Goal: Task Accomplishment & Management: Manage account settings

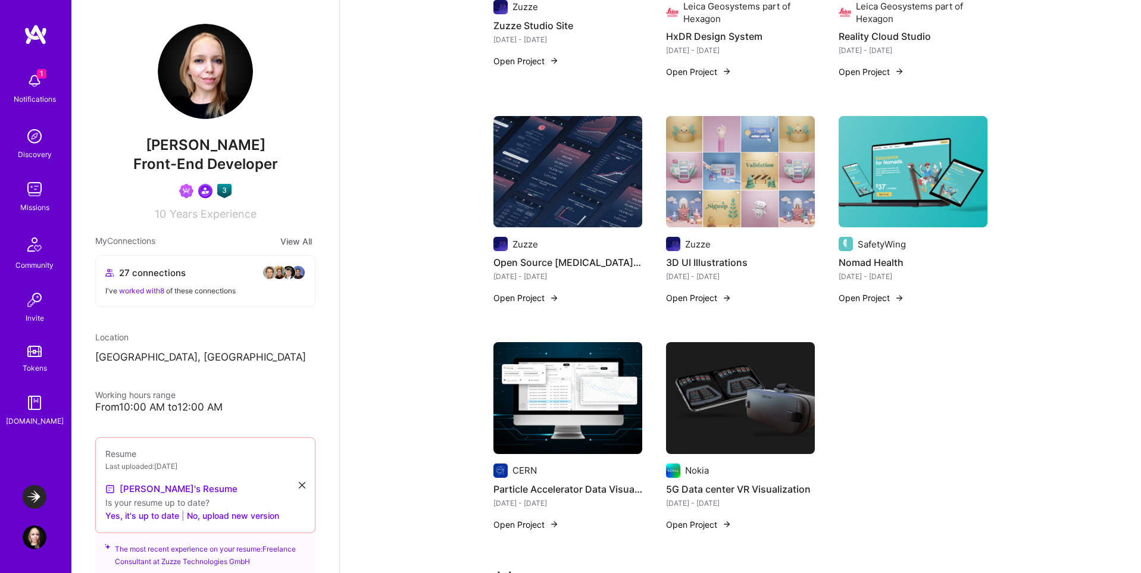
scroll to position [1192, 0]
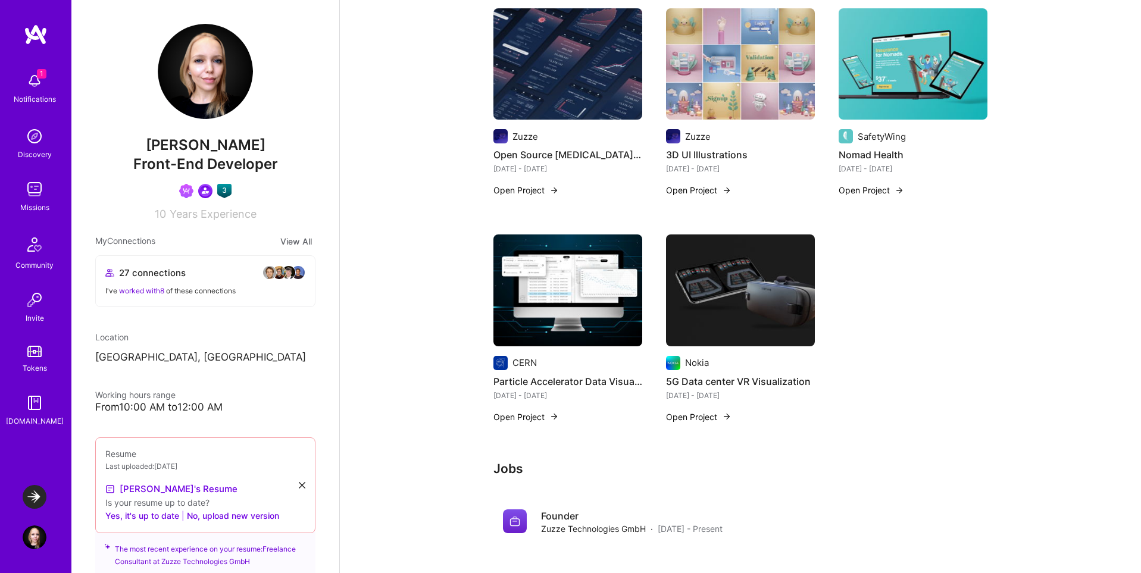
click at [790, 279] on img at bounding box center [740, 291] width 149 height 112
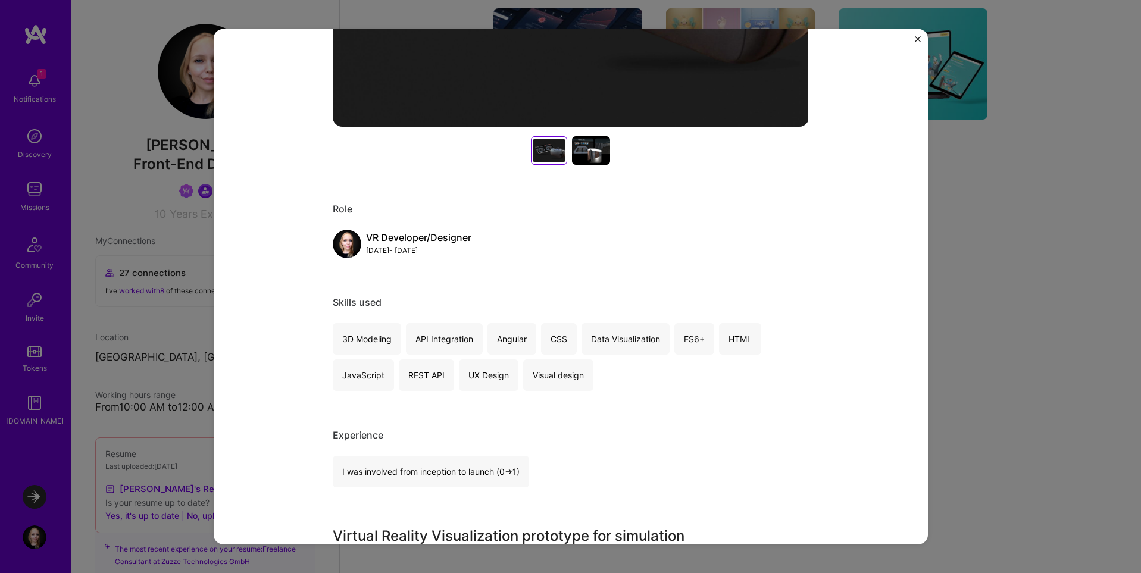
scroll to position [476, 0]
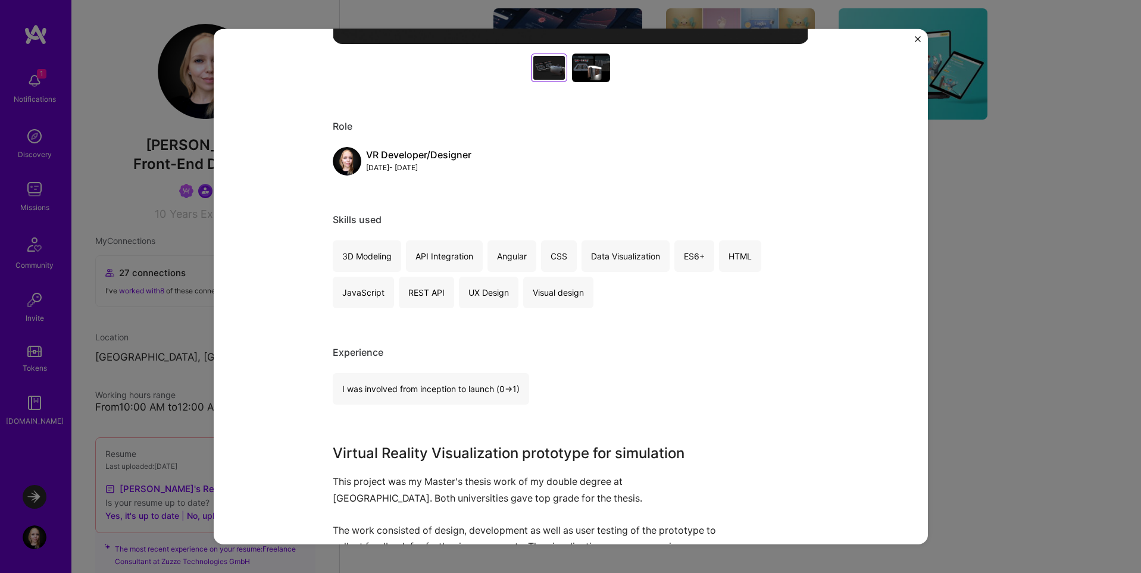
click at [919, 38] on img "Close" at bounding box center [918, 39] width 6 height 6
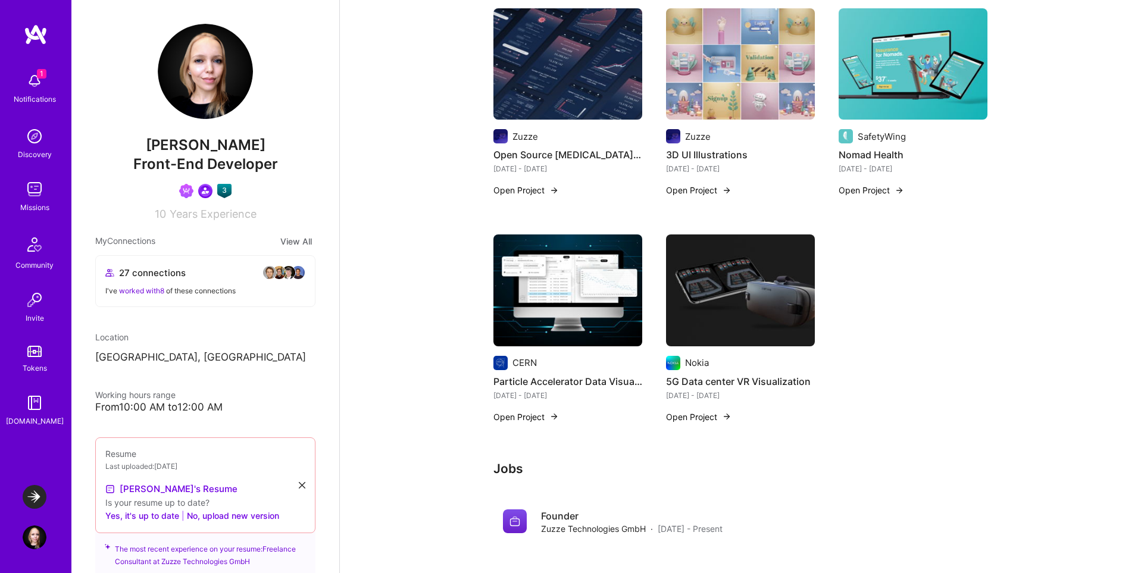
click at [557, 296] on img at bounding box center [568, 291] width 149 height 112
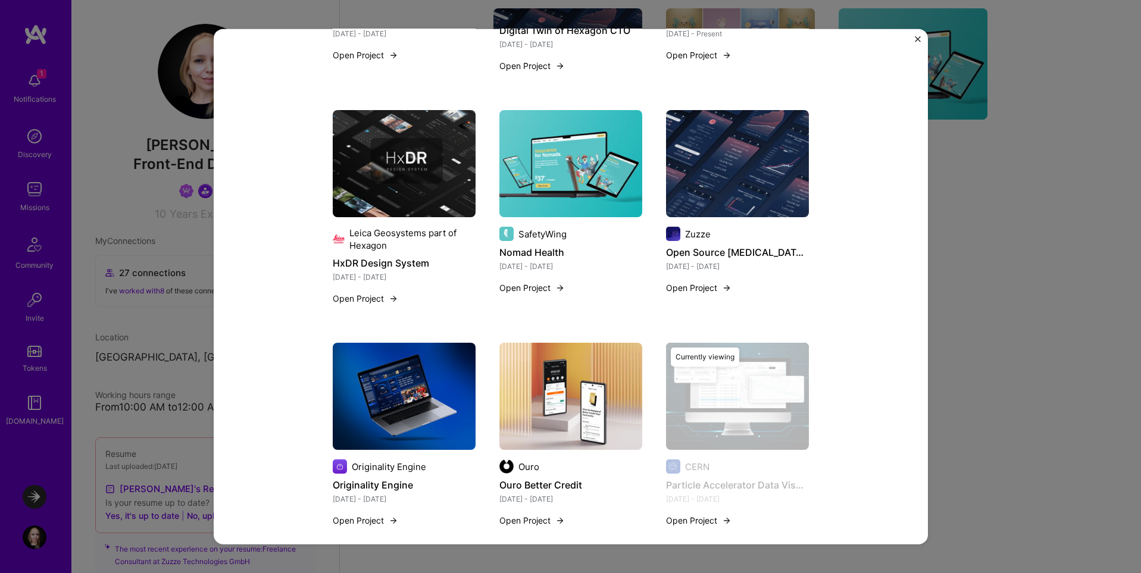
scroll to position [2147, 0]
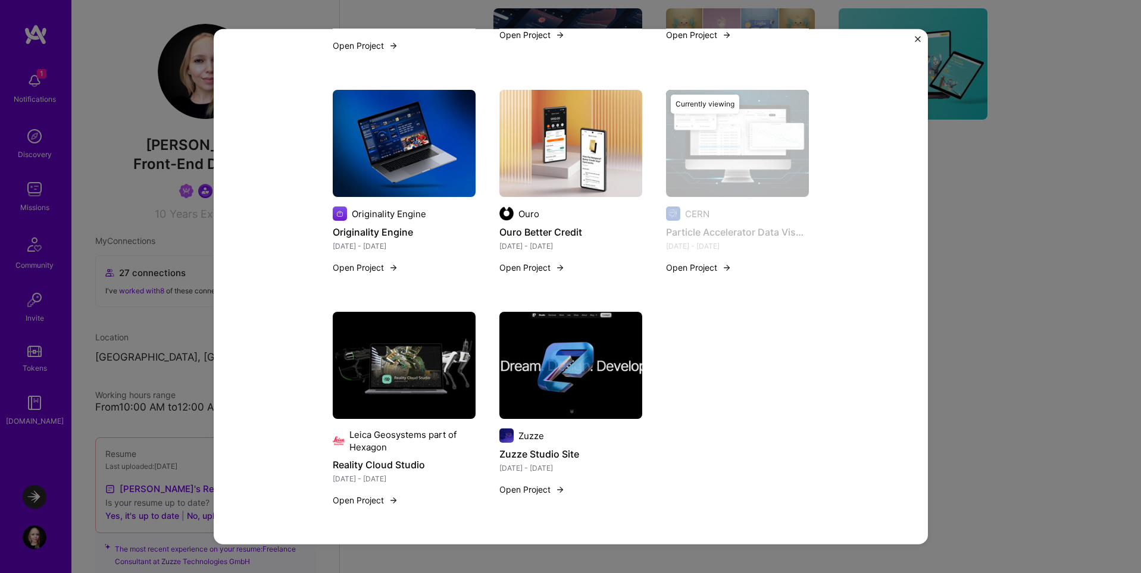
click at [915, 38] on img "Close" at bounding box center [918, 39] width 6 height 6
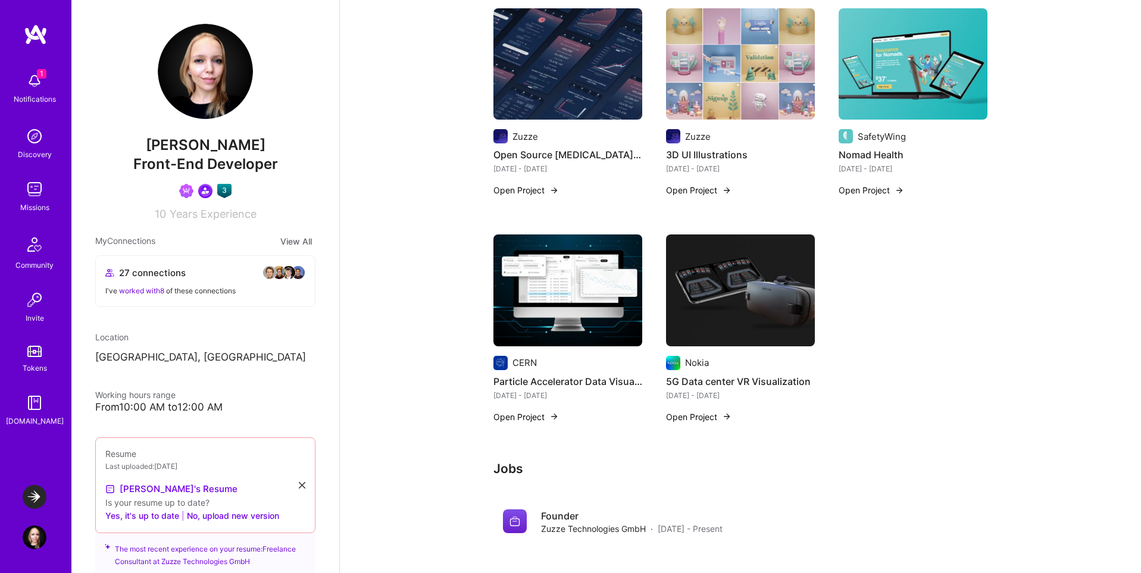
click at [954, 86] on img at bounding box center [913, 64] width 149 height 112
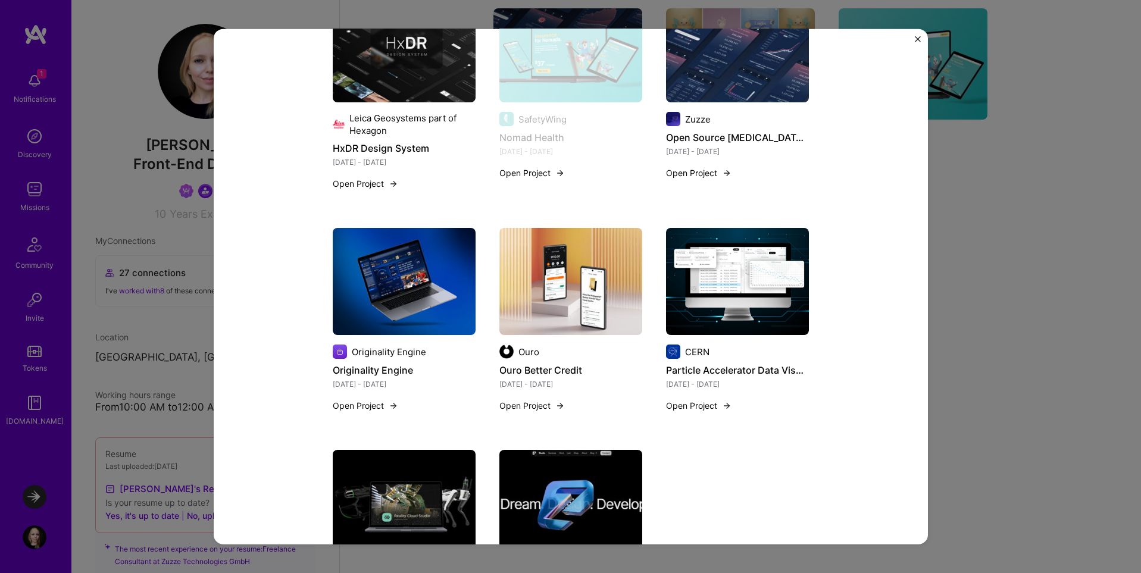
scroll to position [2035, 0]
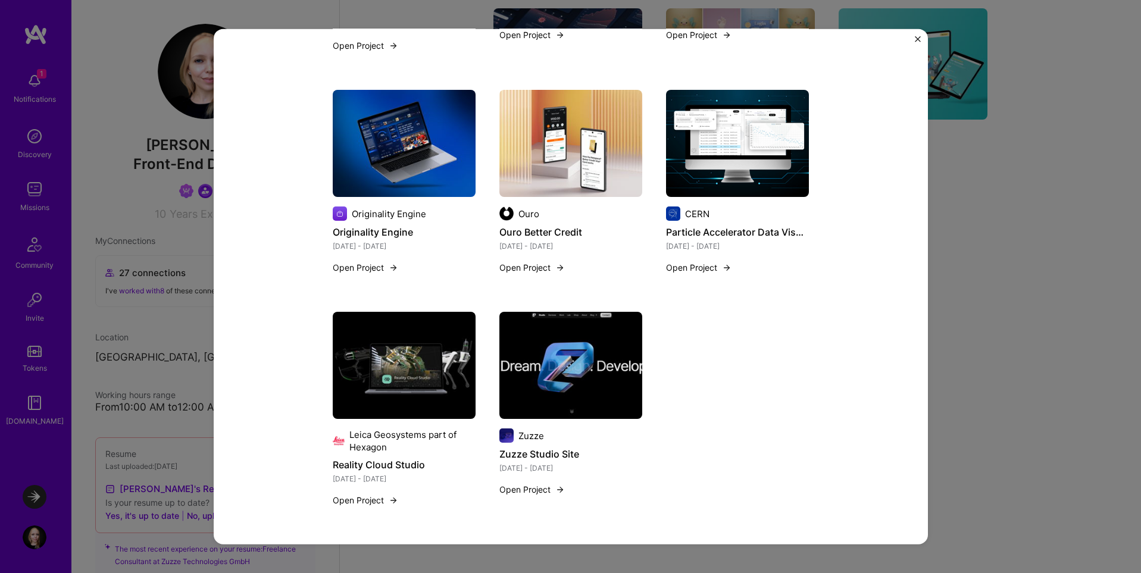
click at [915, 36] on img "Close" at bounding box center [918, 39] width 6 height 6
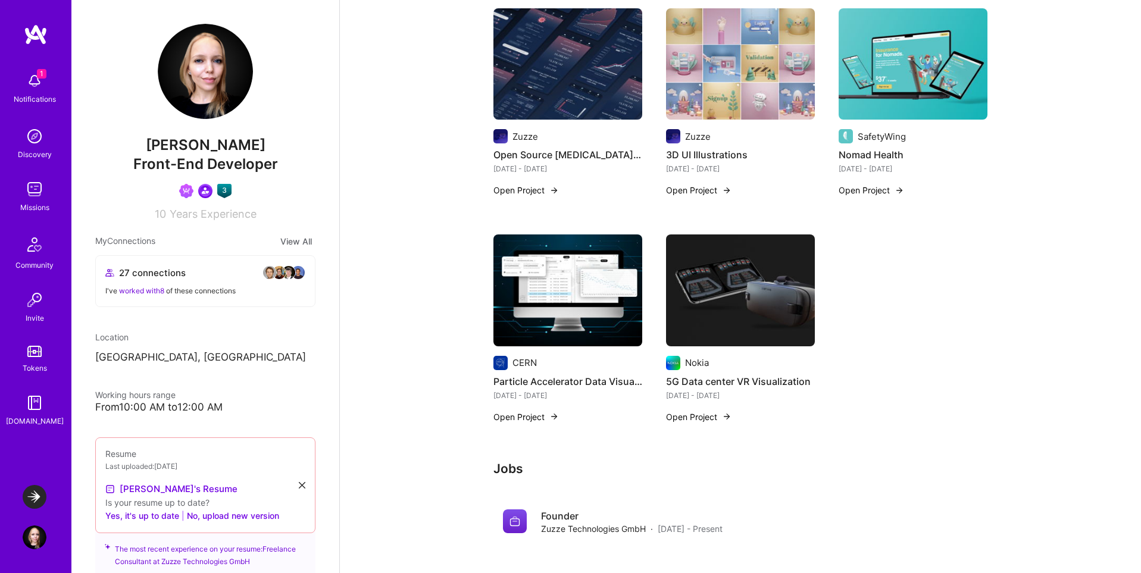
click at [748, 83] on img at bounding box center [740, 64] width 149 height 112
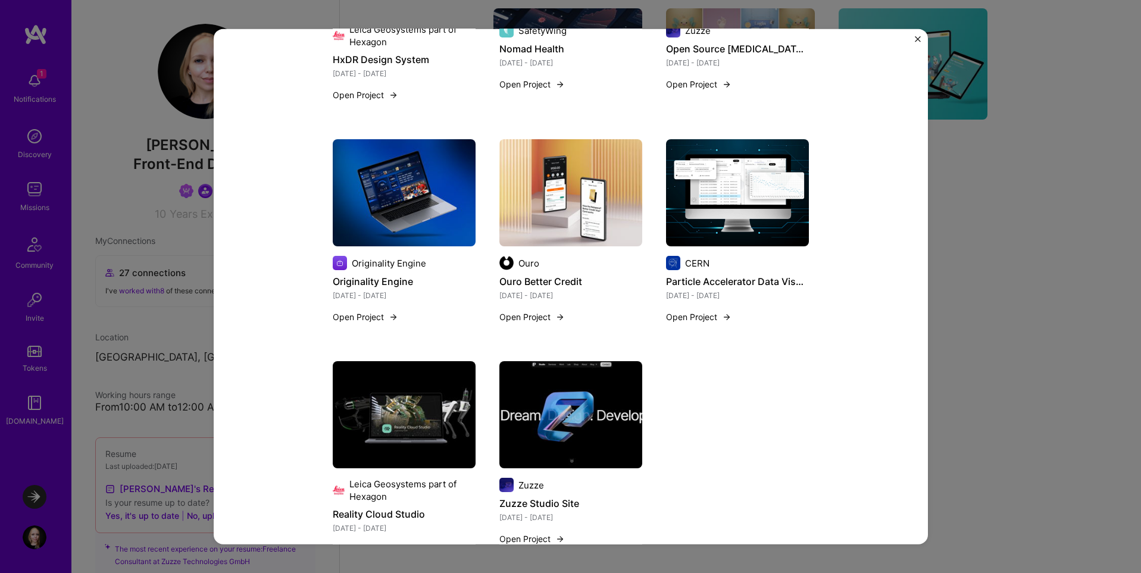
scroll to position [1806, 0]
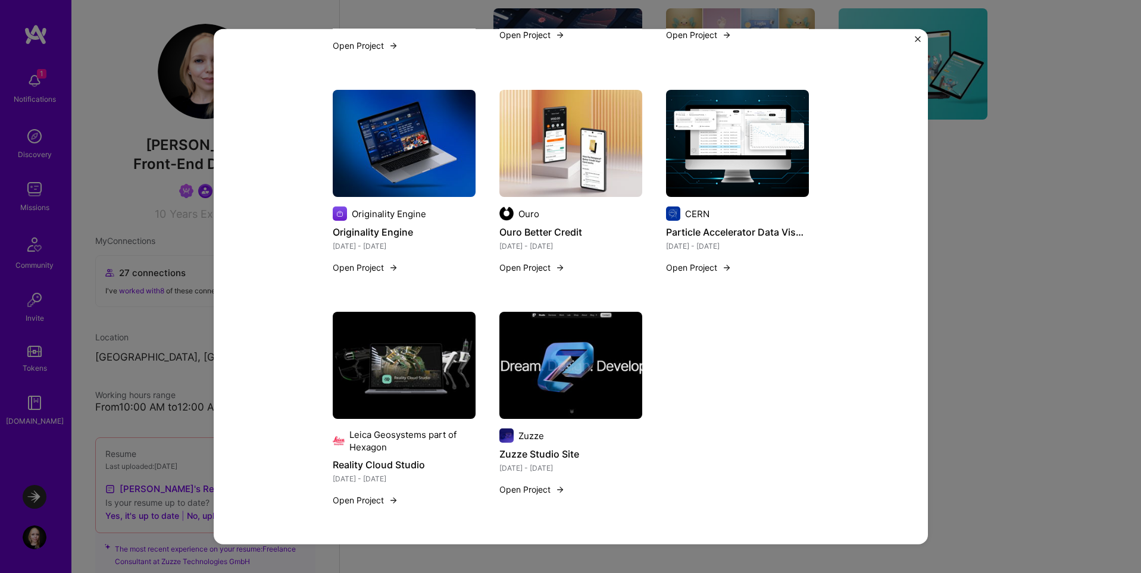
click at [917, 36] on img "Close" at bounding box center [918, 39] width 6 height 6
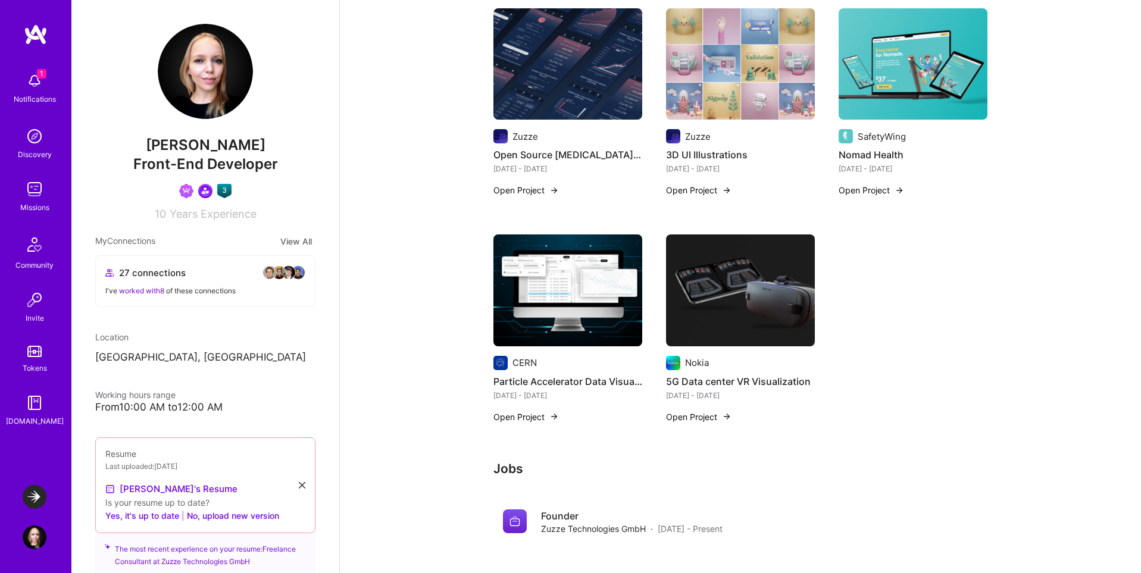
click at [586, 86] on img at bounding box center [568, 64] width 149 height 112
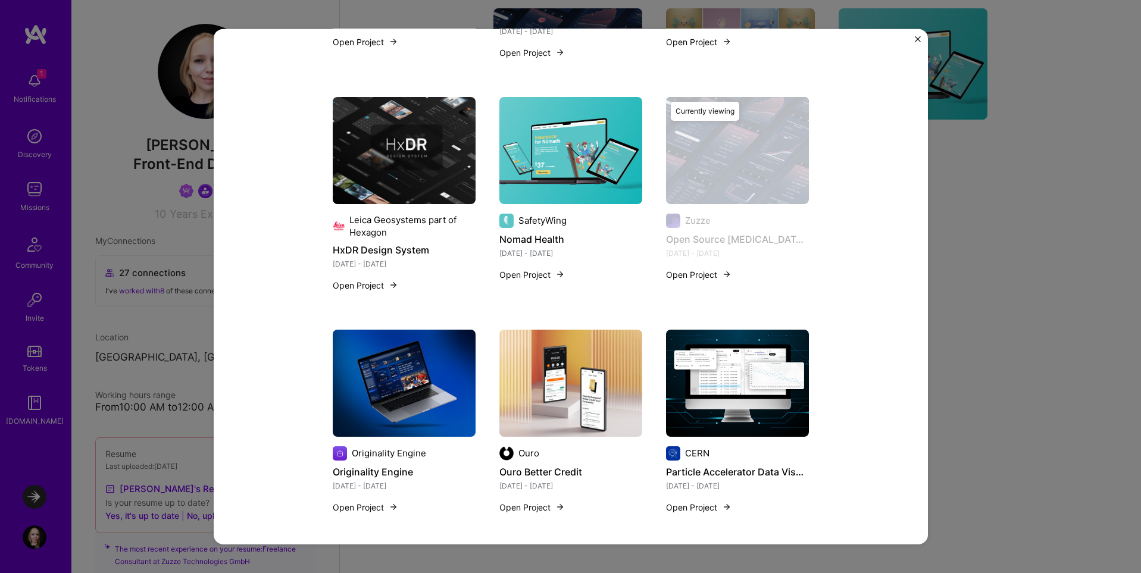
scroll to position [2018, 0]
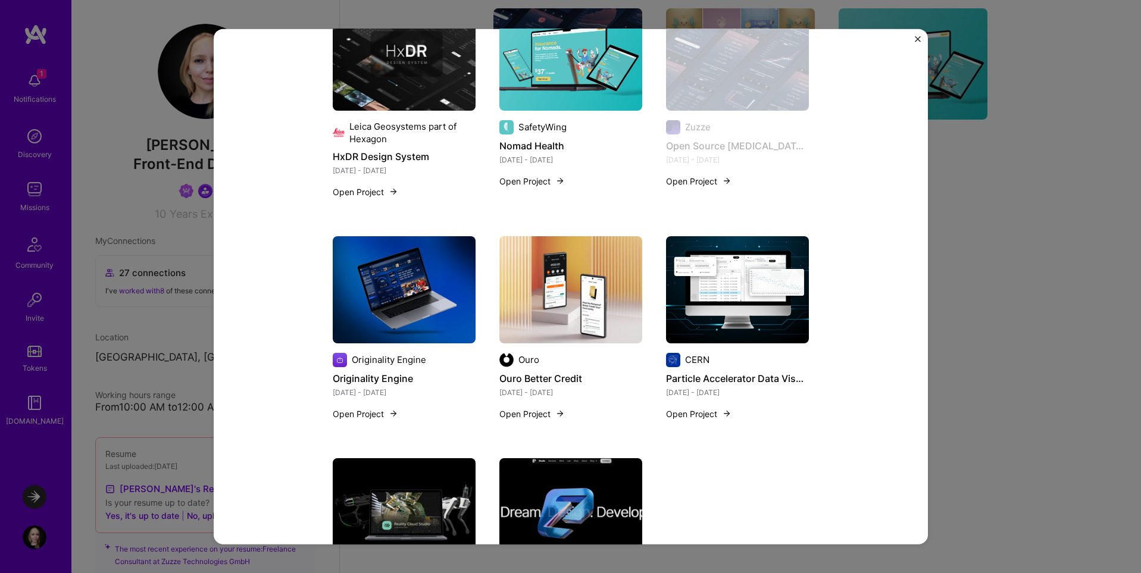
click at [1011, 223] on div "Open Source COVID-19 Dashboard Zuzze Healthcare Project link Role Product Desig…" at bounding box center [570, 286] width 1141 height 573
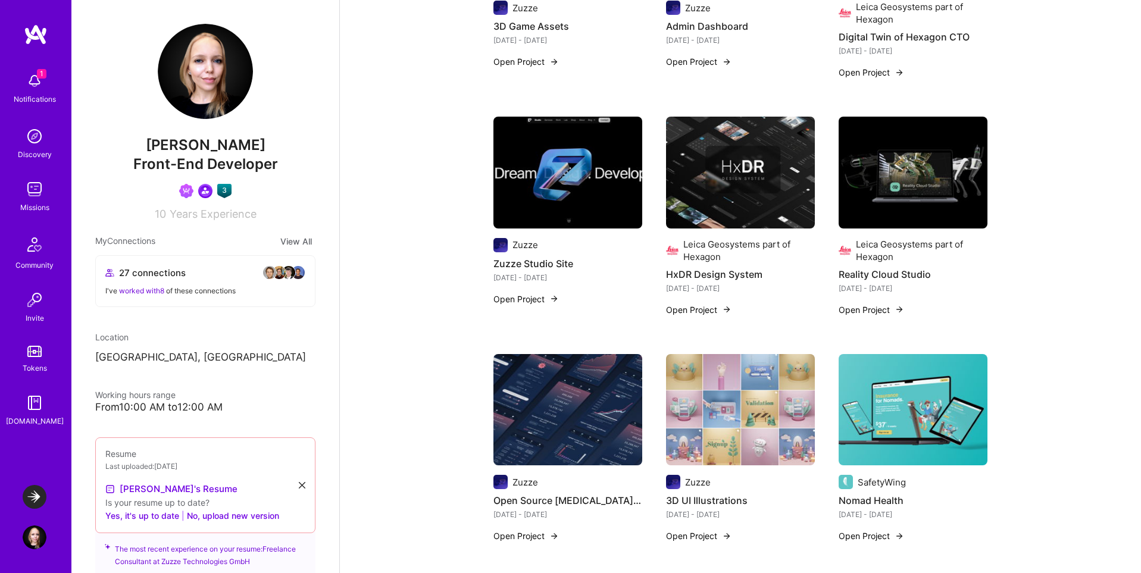
scroll to position [826, 0]
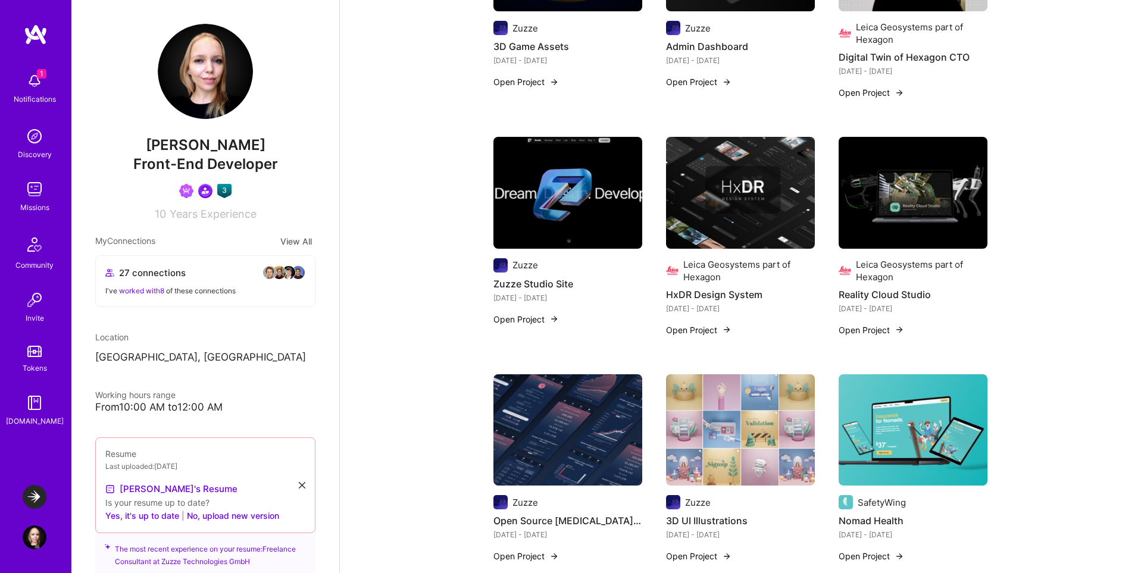
click at [907, 170] on img at bounding box center [913, 193] width 149 height 112
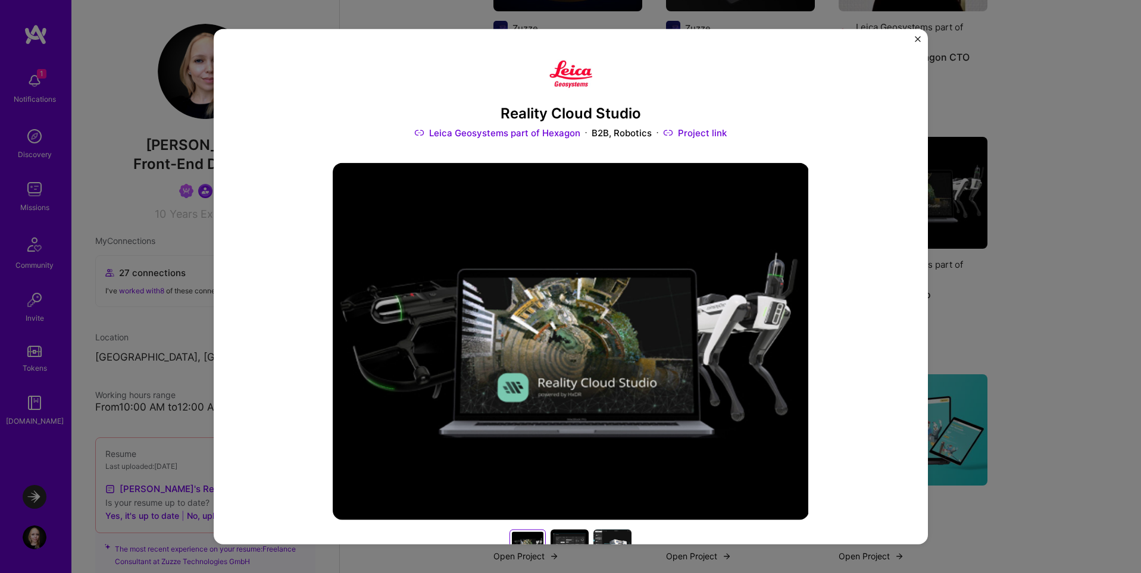
click at [920, 40] on img "Close" at bounding box center [918, 39] width 6 height 6
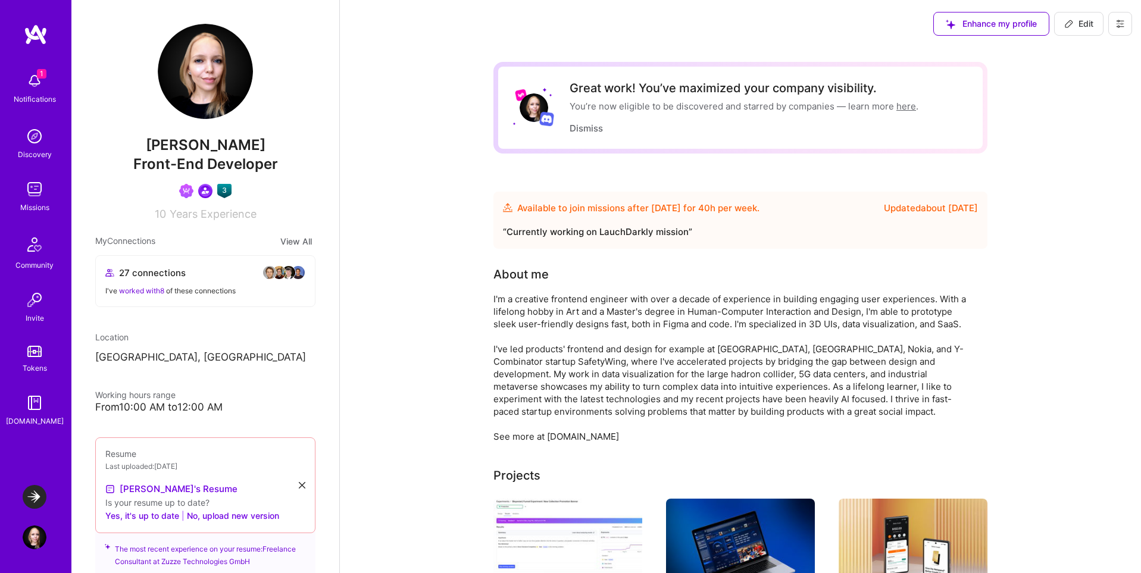
click at [1076, 30] on button "Edit" at bounding box center [1078, 24] width 49 height 24
select select "US"
select select "Future Date"
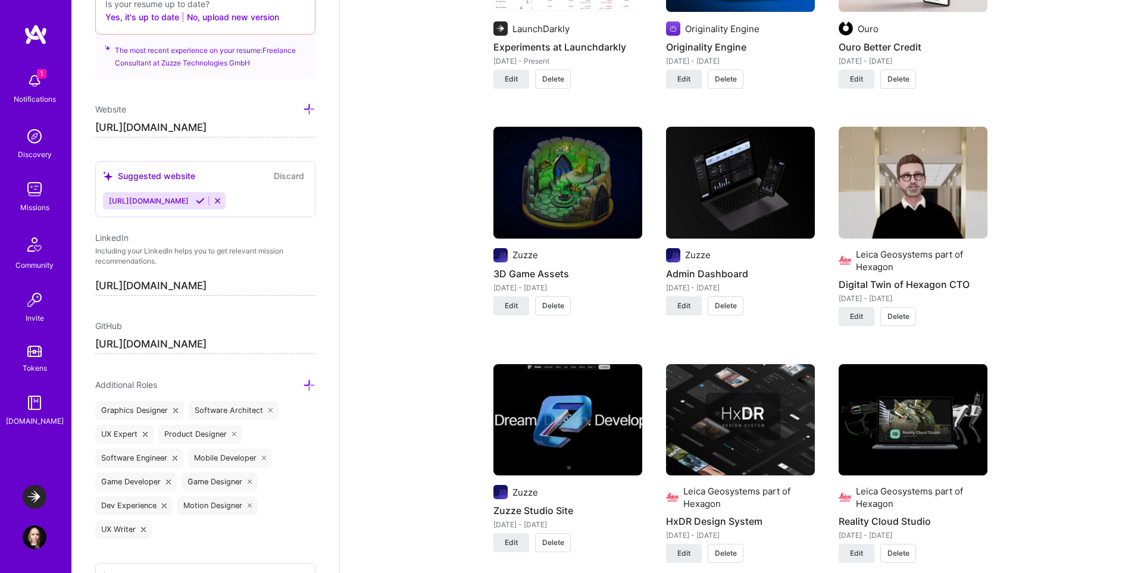
scroll to position [1156, 0]
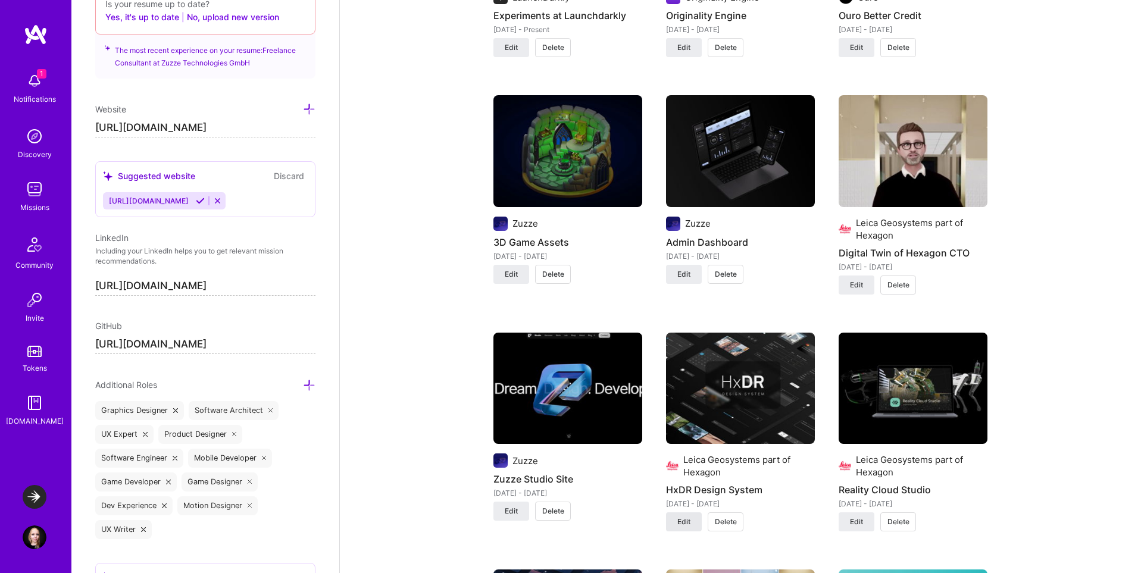
click at [688, 525] on span "Edit" at bounding box center [683, 522] width 13 height 11
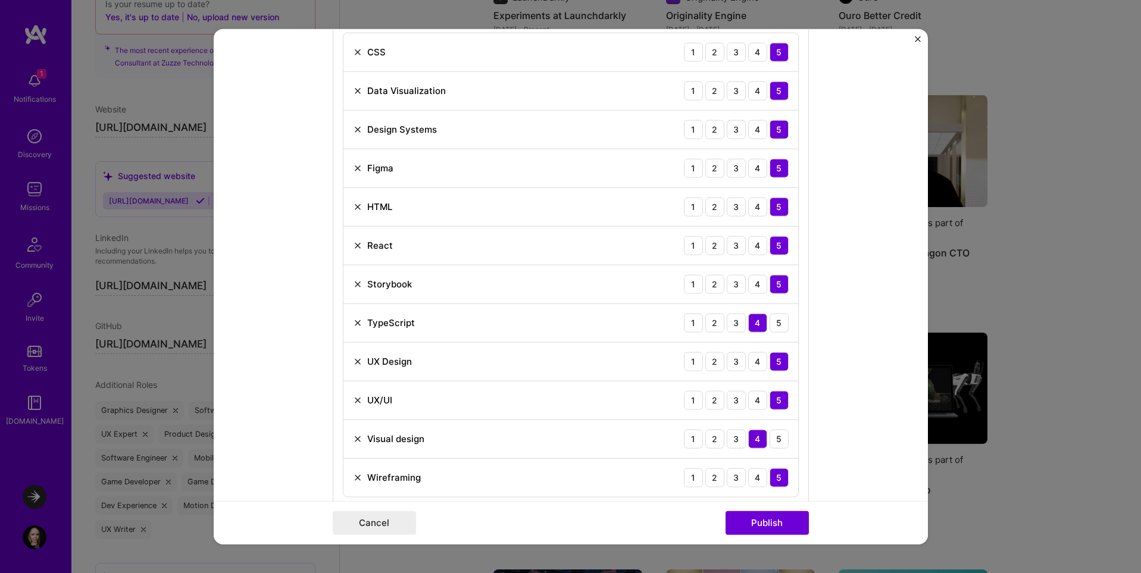
scroll to position [897, 0]
click at [362, 523] on button "Cancel" at bounding box center [374, 523] width 83 height 24
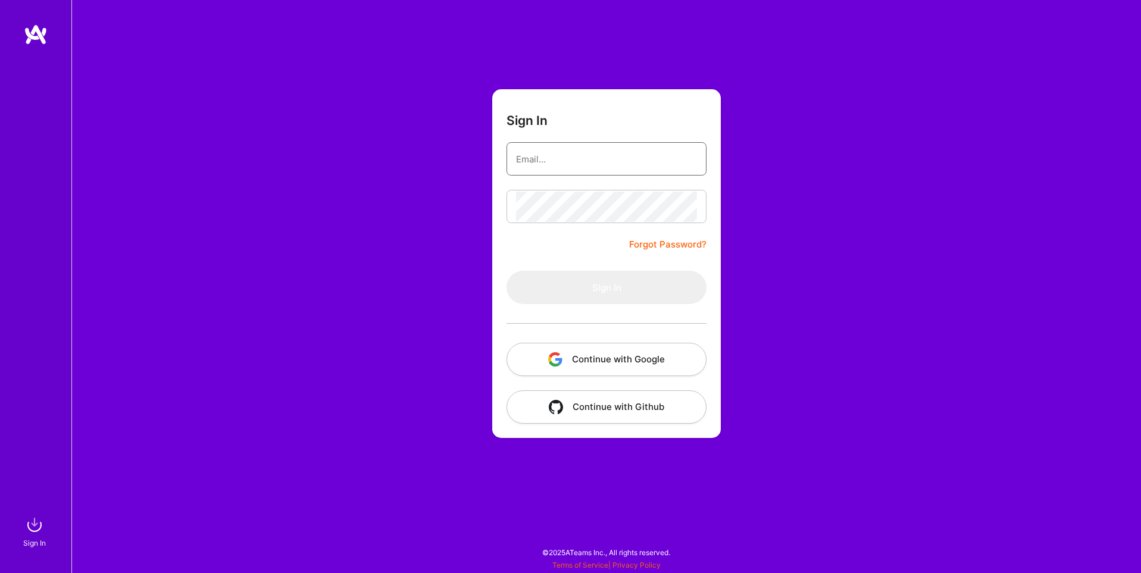
type input "[EMAIL_ADDRESS][DOMAIN_NAME]"
click at [630, 357] on button "Continue with Google" at bounding box center [607, 359] width 200 height 33
